Goal: Task Accomplishment & Management: Complete application form

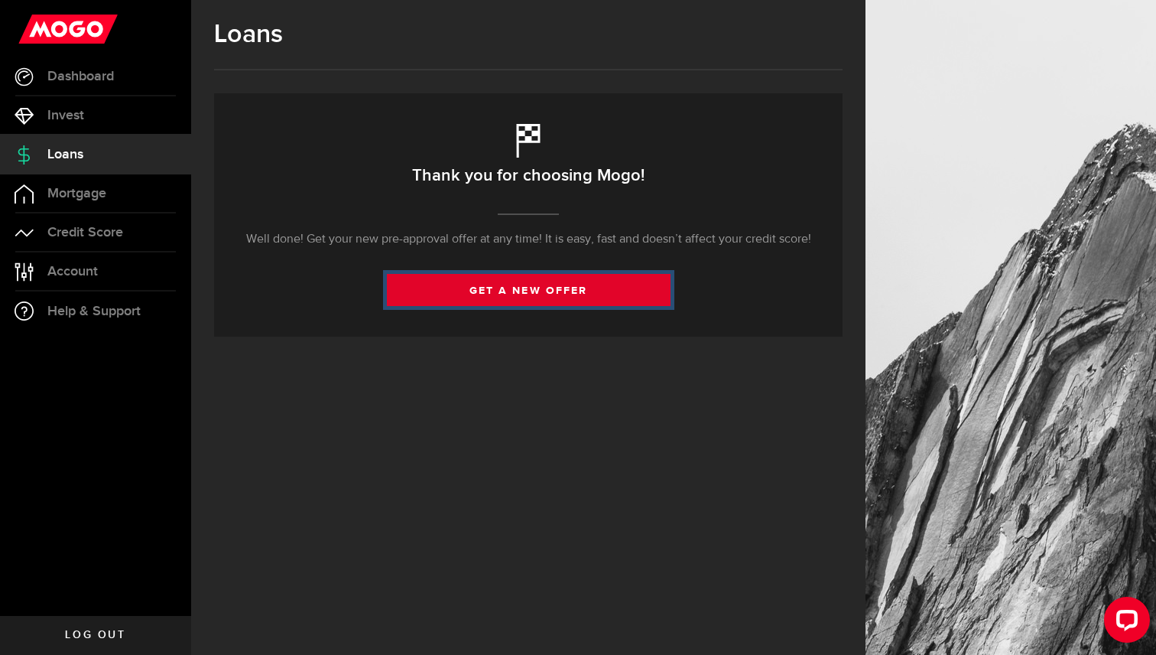
click at [454, 284] on link "get a new offer" at bounding box center [529, 290] width 284 height 32
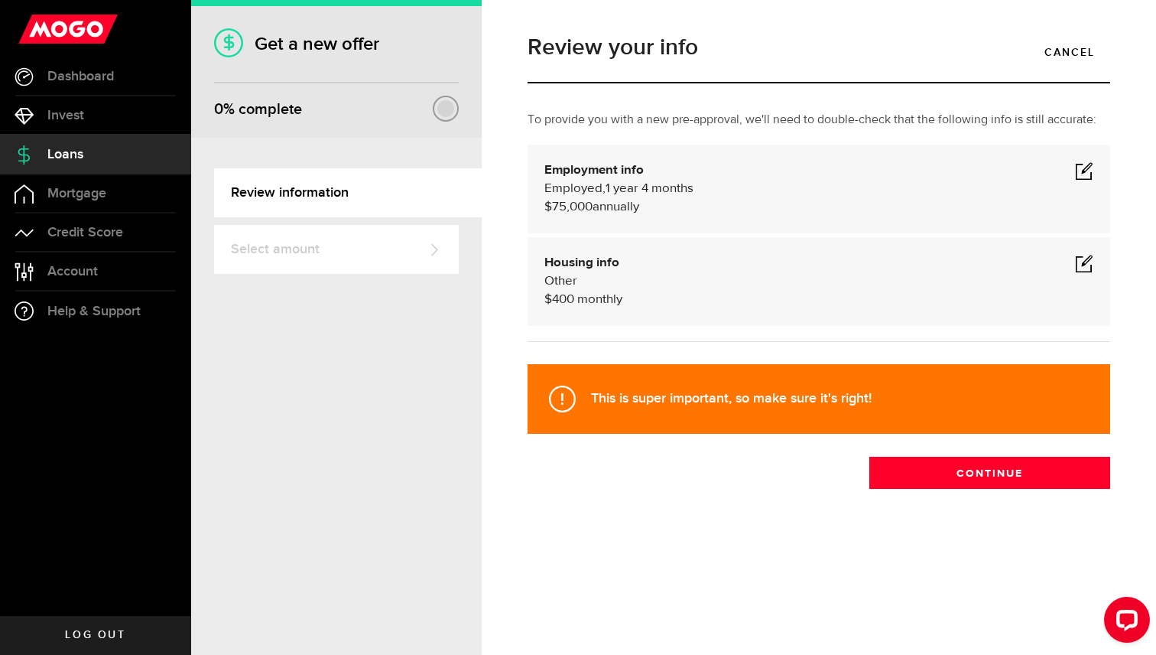
click at [403, 249] on link "Select amount" at bounding box center [336, 249] width 245 height 49
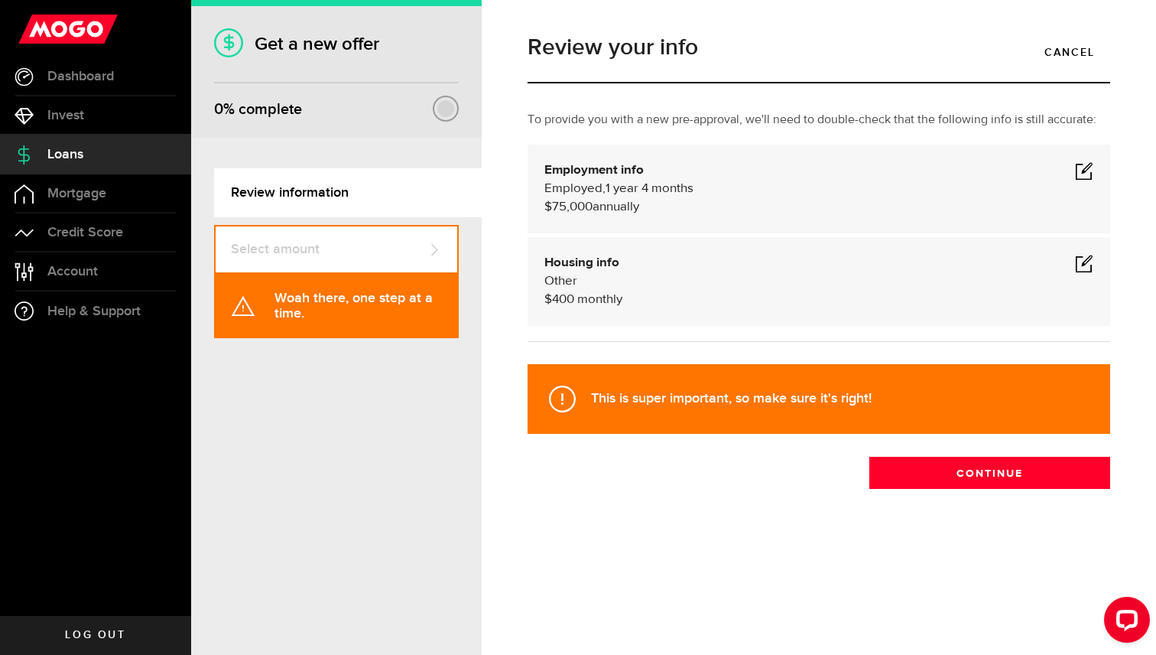
click at [666, 193] on span "1 year 4 months" at bounding box center [650, 188] width 88 height 13
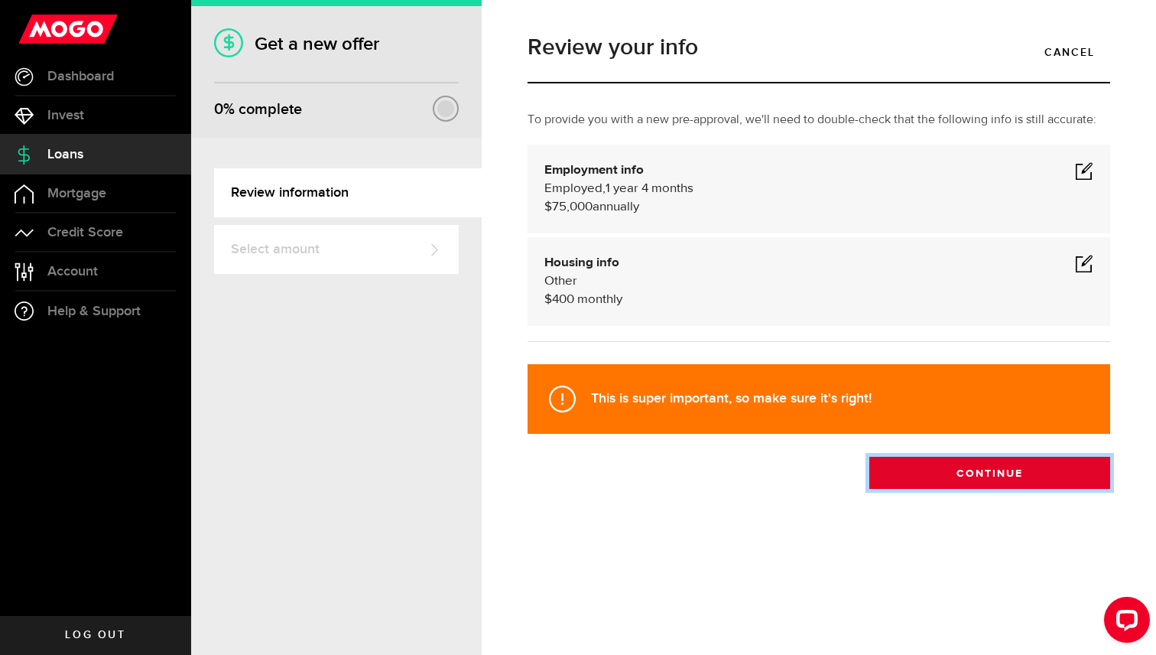
click at [932, 464] on button "Continue" at bounding box center [990, 473] width 241 height 32
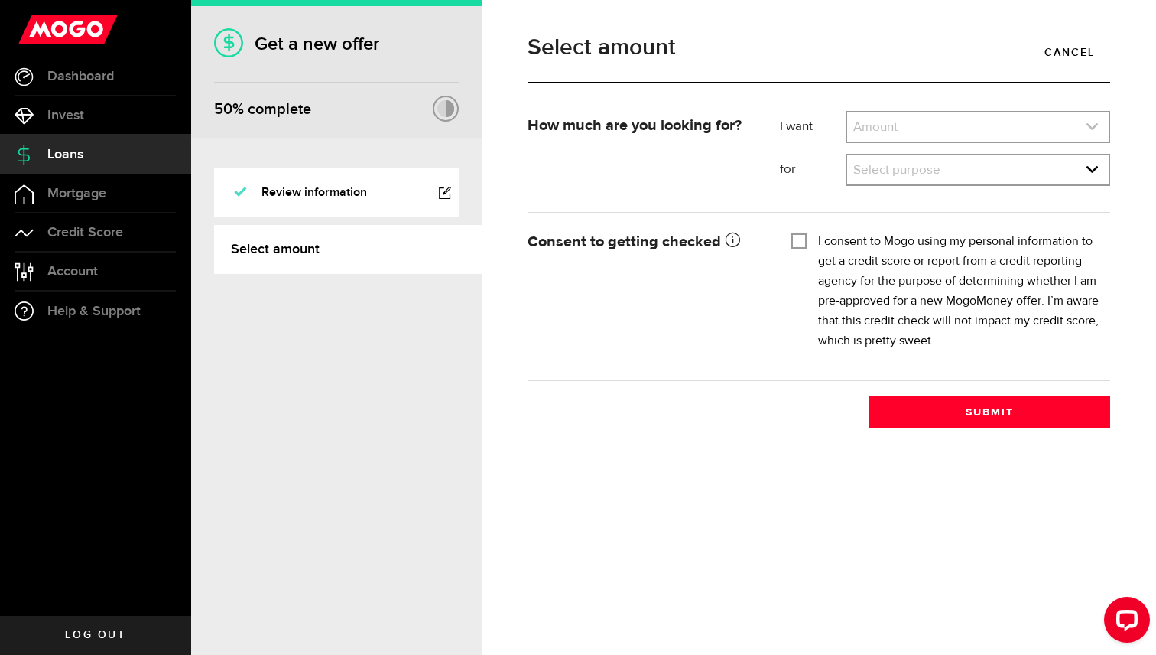
click at [905, 132] on link "expand select" at bounding box center [978, 126] width 262 height 29
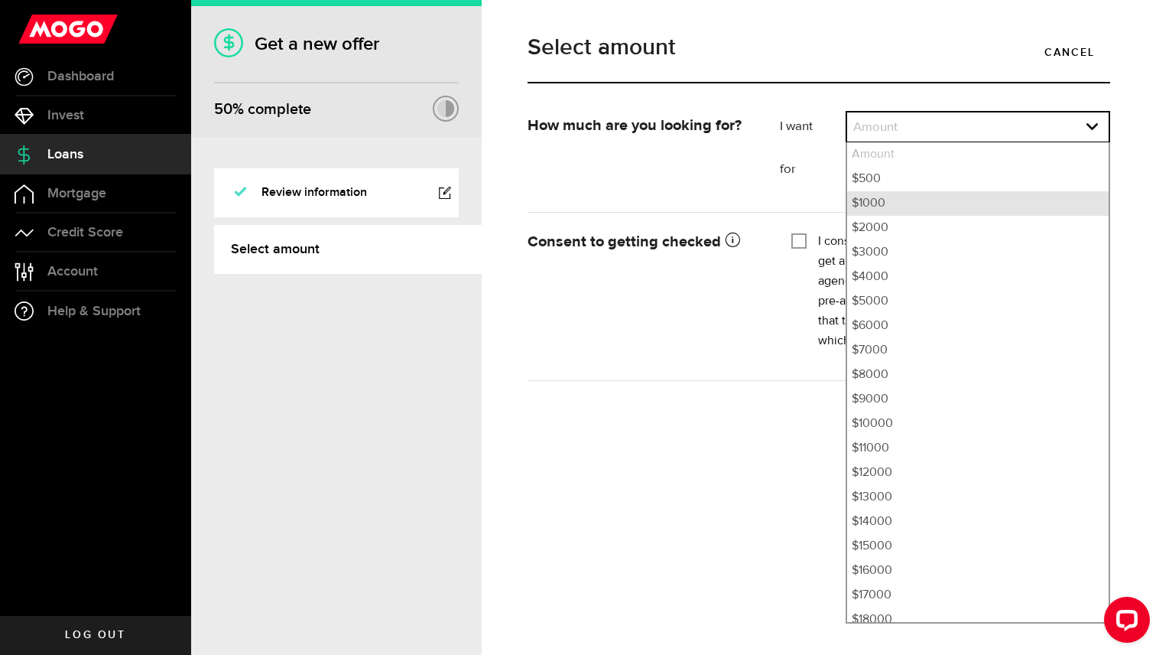
click at [896, 198] on li "$1000" at bounding box center [978, 203] width 262 height 24
select select "1000"
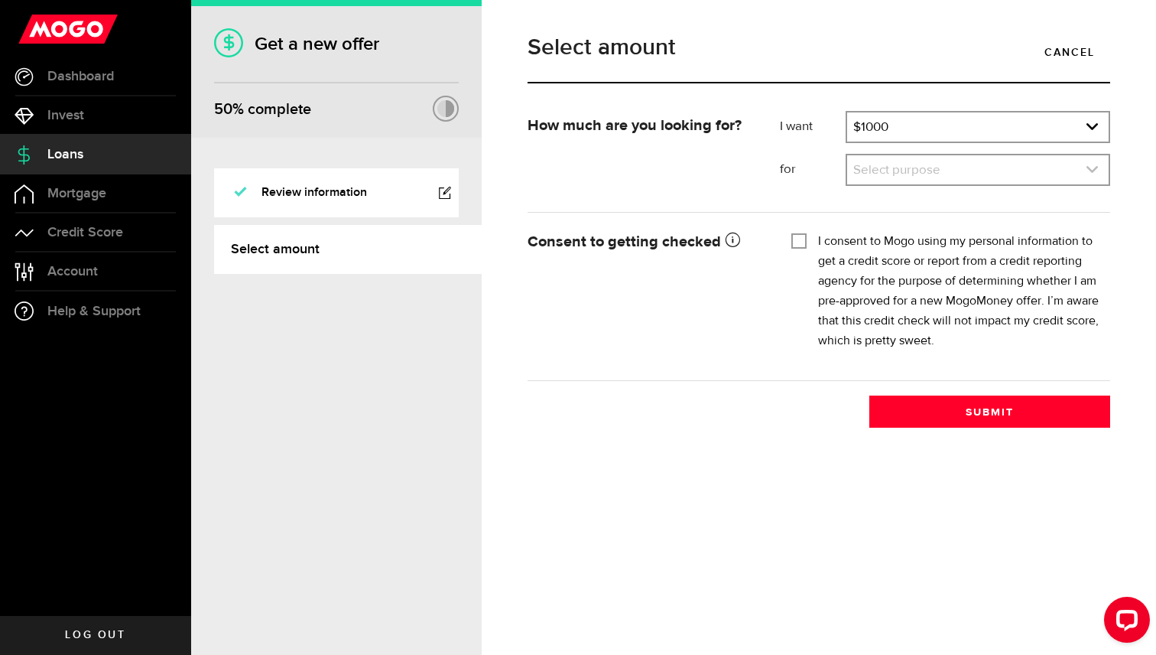
click at [883, 177] on link "expand select" at bounding box center [978, 169] width 262 height 29
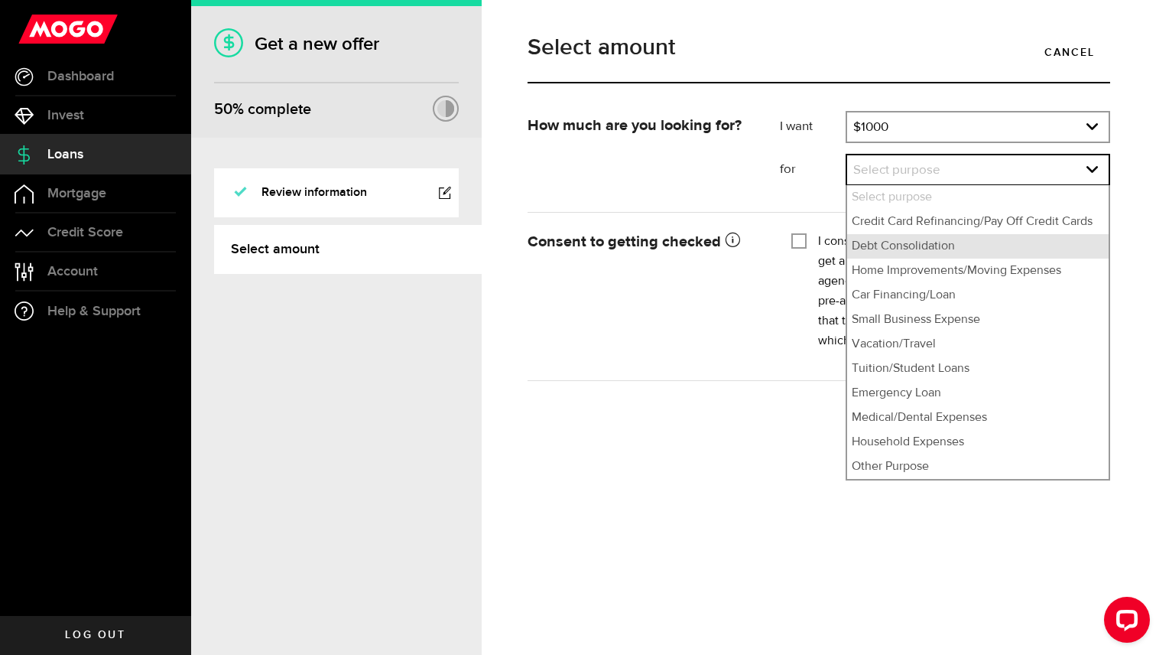
click at [920, 253] on li "Debt Consolidation" at bounding box center [978, 246] width 262 height 24
select select "Debt Consolidation"
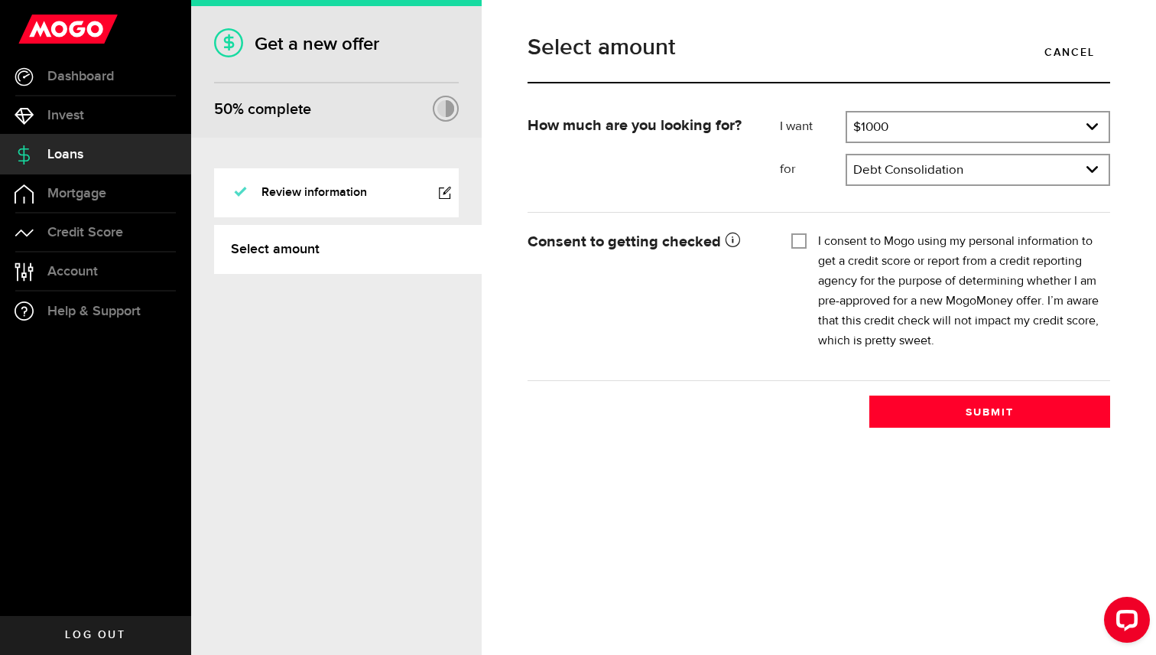
click at [796, 240] on input "I consent to Mogo using my personal information to get a credit score or report…" at bounding box center [799, 239] width 15 height 15
checkbox input "true"
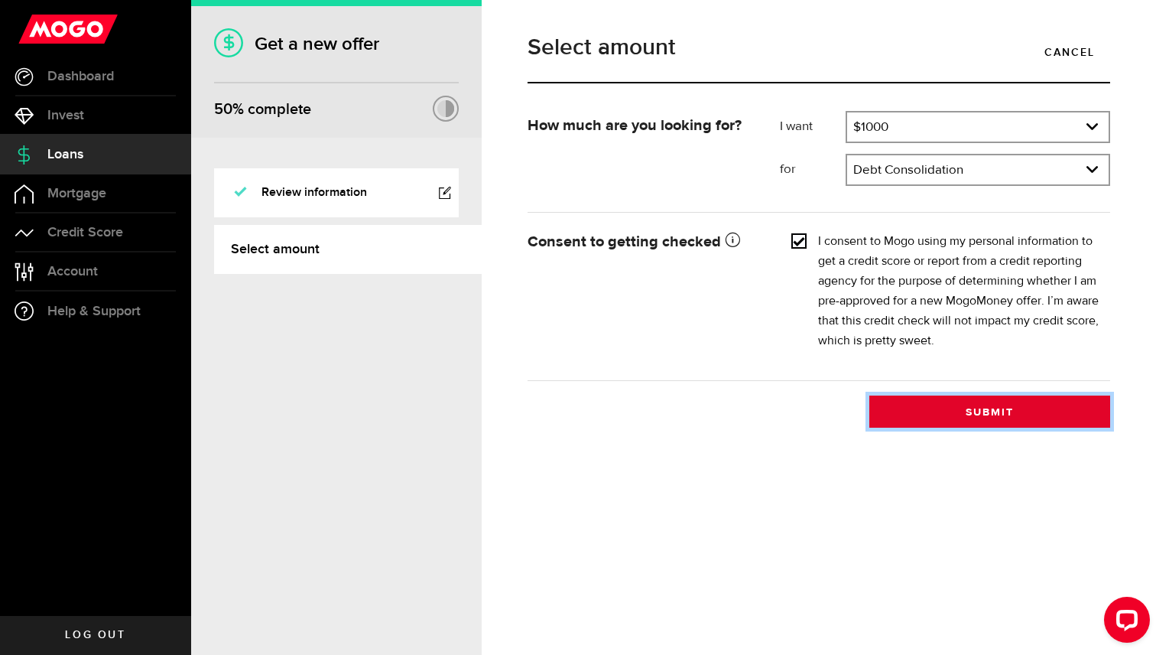
click at [954, 398] on button "Submit" at bounding box center [990, 411] width 241 height 32
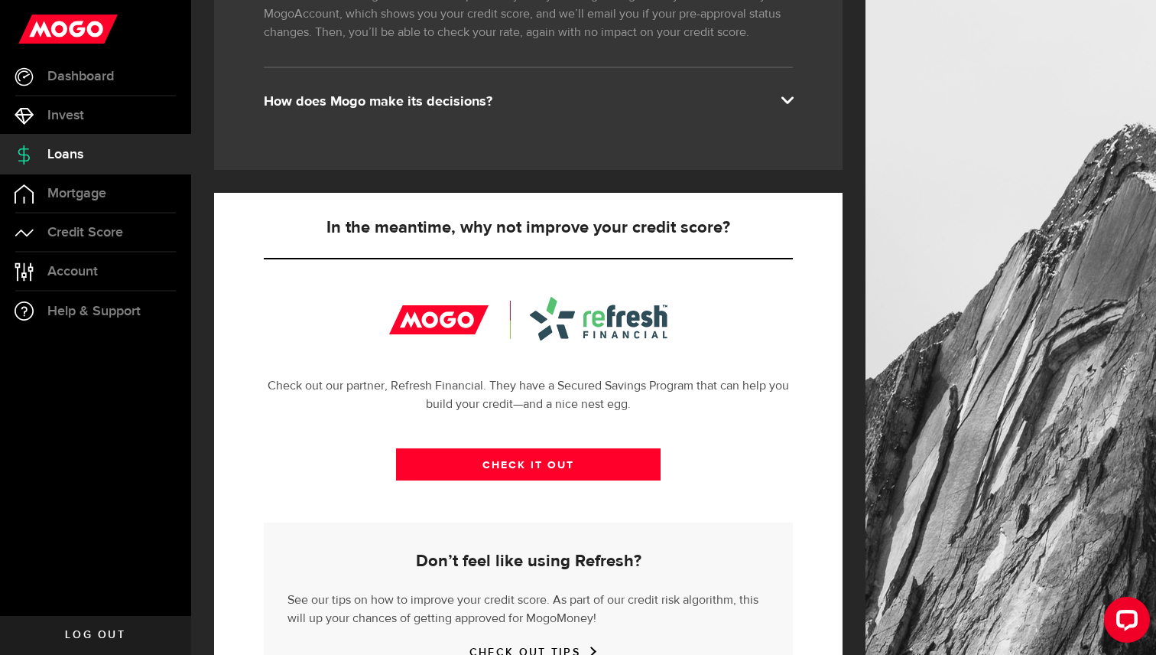
scroll to position [375, 0]
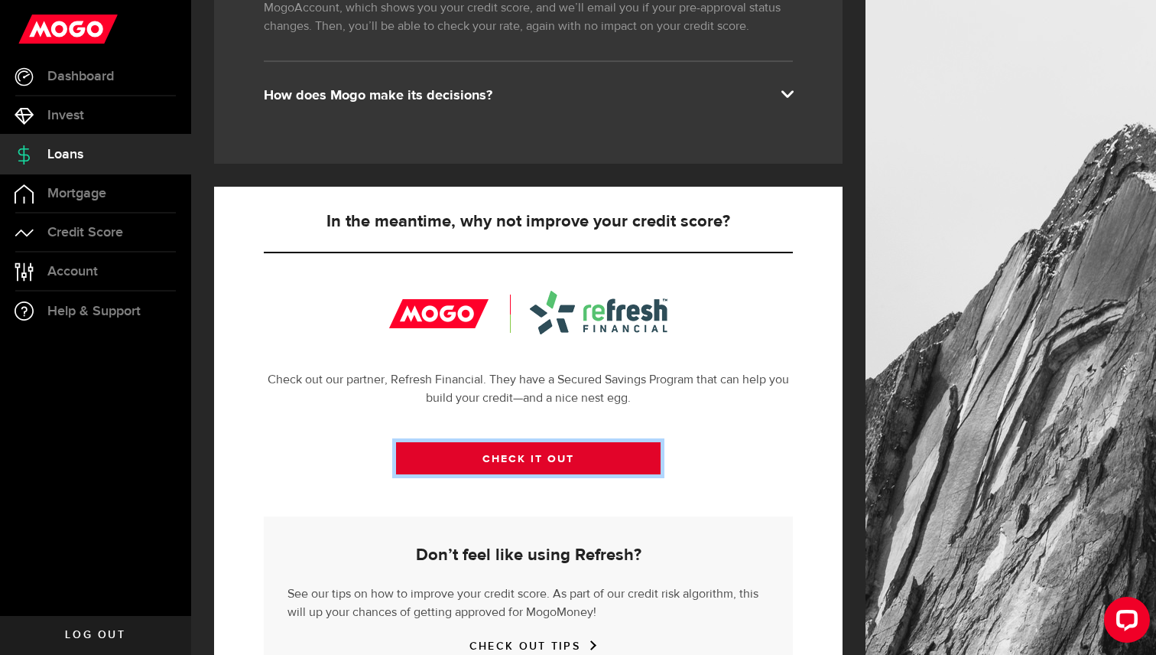
click at [545, 468] on link "CHECK IT OUT" at bounding box center [528, 458] width 265 height 32
